Goal: Information Seeking & Learning: Check status

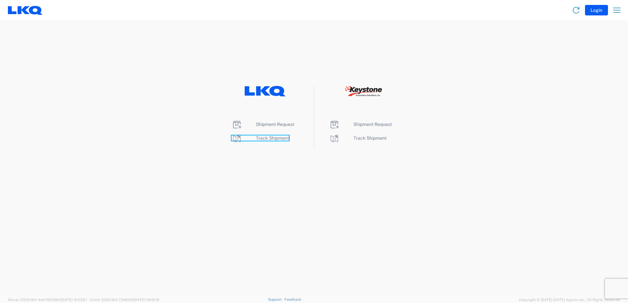
click at [269, 139] on span "Track Shipment" at bounding box center [272, 138] width 33 height 5
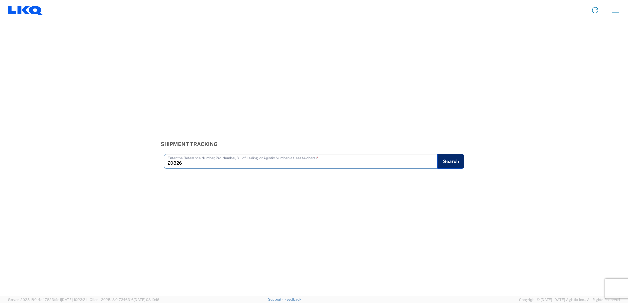
type input "2082611"
click at [451, 161] on button "Search" at bounding box center [450, 161] width 27 height 14
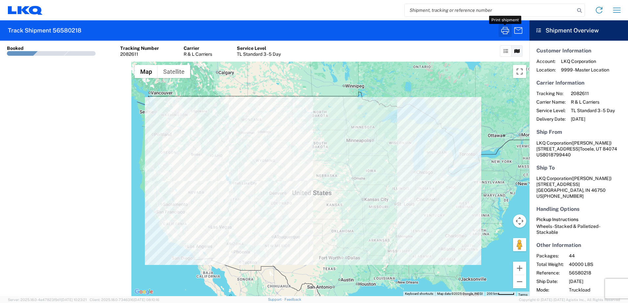
click at [505, 32] on icon "button" at bounding box center [505, 30] width 11 height 11
